Goal: Information Seeking & Learning: Learn about a topic

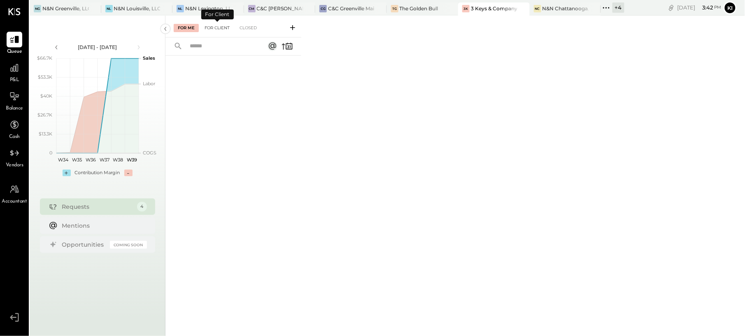
click at [218, 30] on div "For Client" at bounding box center [217, 28] width 33 height 8
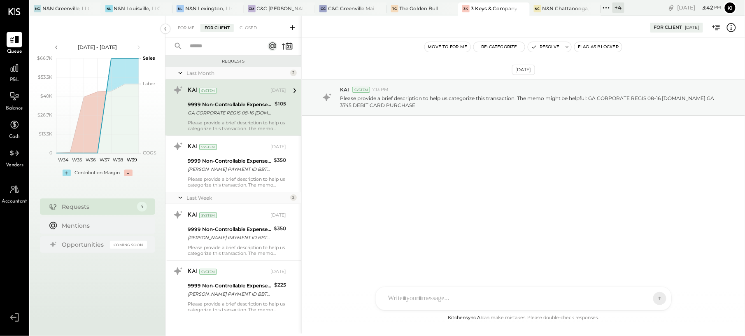
click at [256, 121] on div "Please provide a brief description to help us categorize this transaction. The …" at bounding box center [237, 126] width 98 height 12
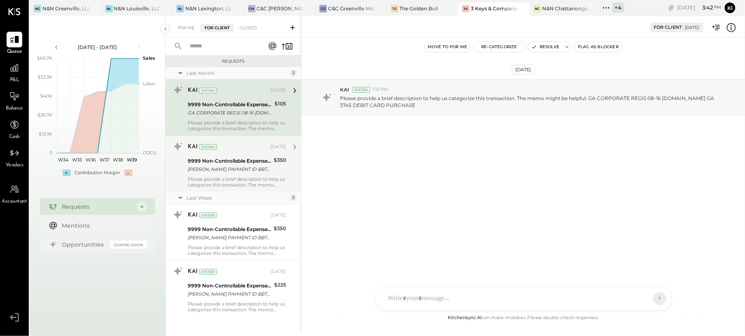
click at [238, 160] on div "9999 Non-Controllable Expenses:Other Income and Expenses:To Be Classified P&L" at bounding box center [230, 161] width 84 height 8
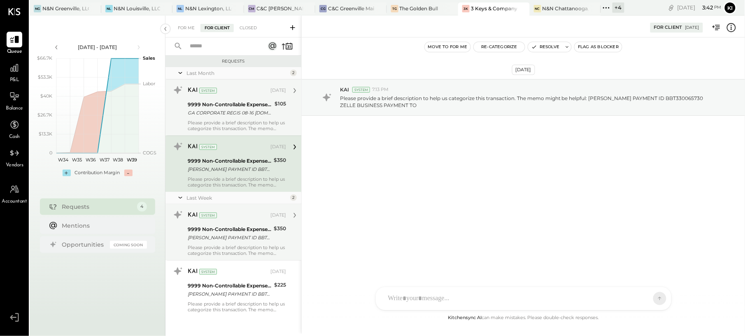
click at [210, 239] on div "[PERSON_NAME] PAYMENT ID BBT331497950 ZELLE BUSINESS PAYMENT TO" at bounding box center [230, 237] width 84 height 8
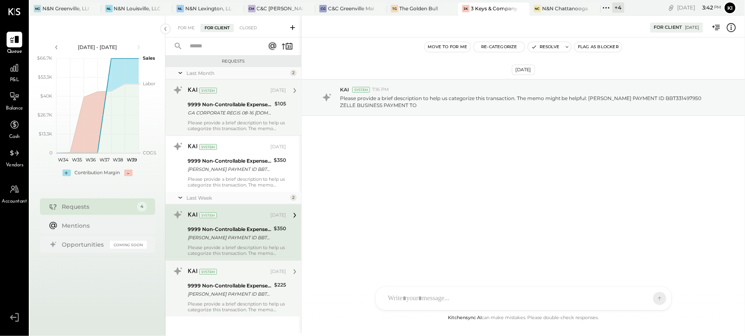
click at [226, 297] on div "[PERSON_NAME] PAYMENT ID BBT333748329 ZELLE BUSINESS PAYMENT TO" at bounding box center [230, 294] width 84 height 8
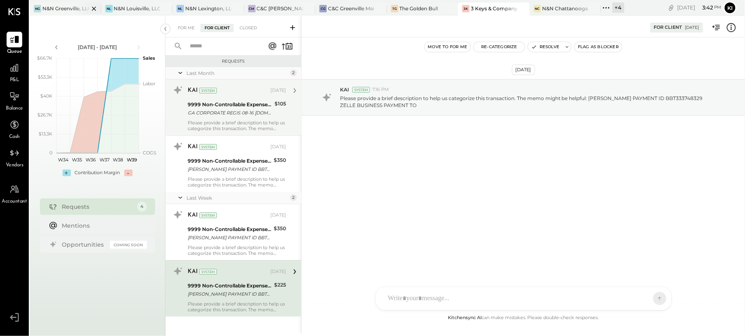
click at [68, 7] on div "N&N Greenville, LLC" at bounding box center [65, 8] width 47 height 7
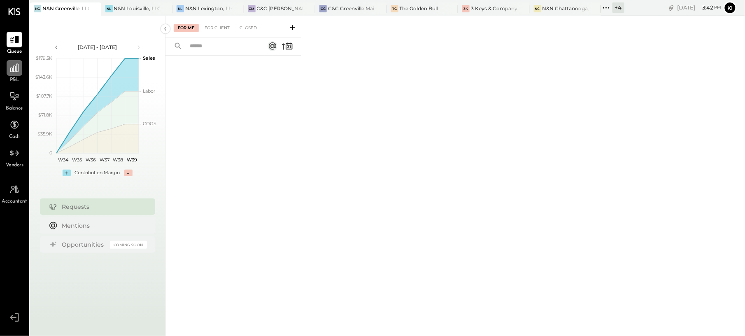
click at [13, 75] on div at bounding box center [15, 68] width 16 height 16
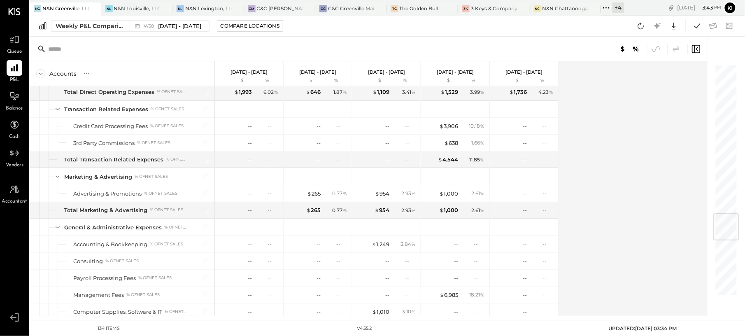
scroll to position [1262, 0]
